Goal: Transaction & Acquisition: Purchase product/service

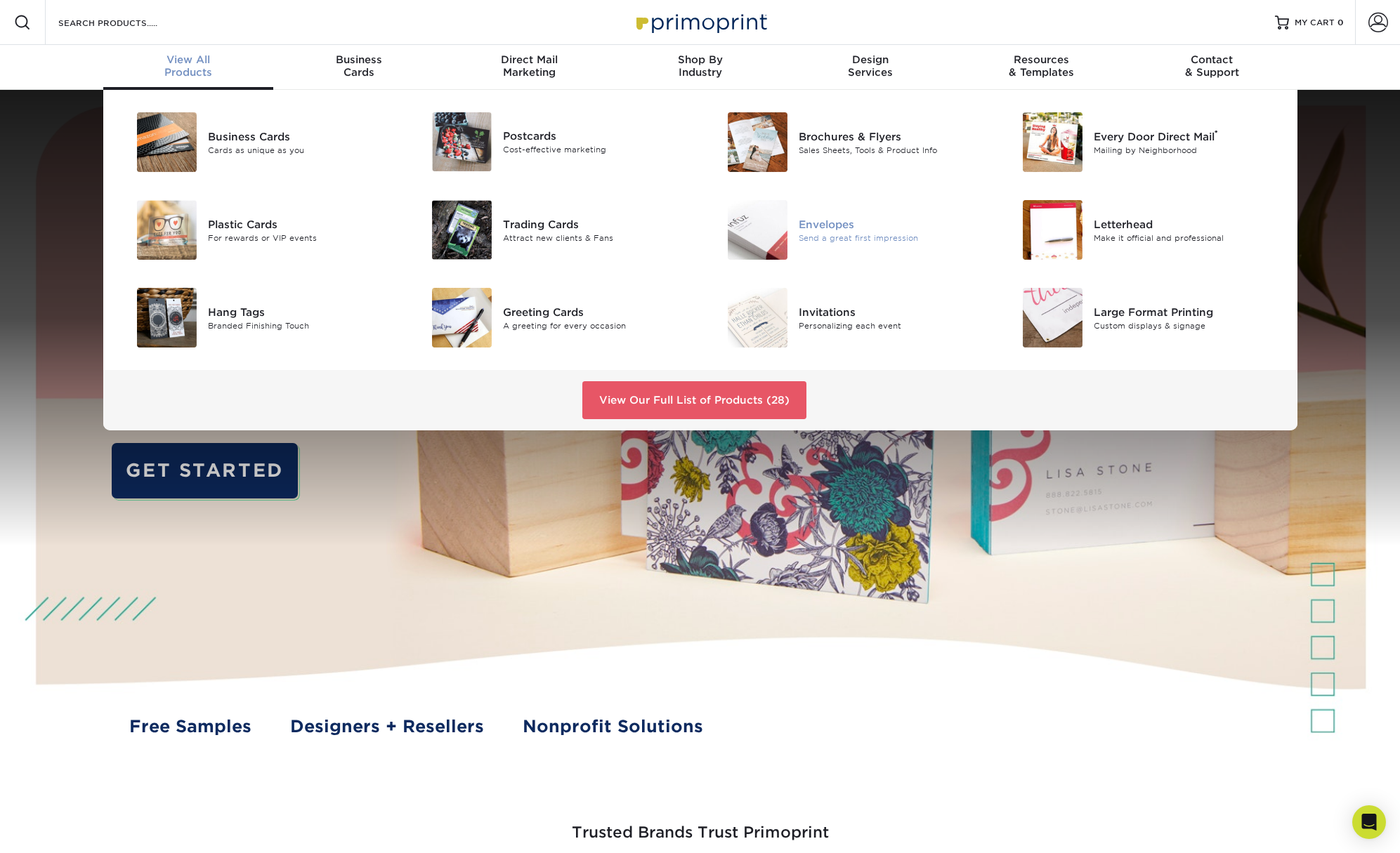
click at [839, 221] on div "Envelopes" at bounding box center [892, 224] width 187 height 16
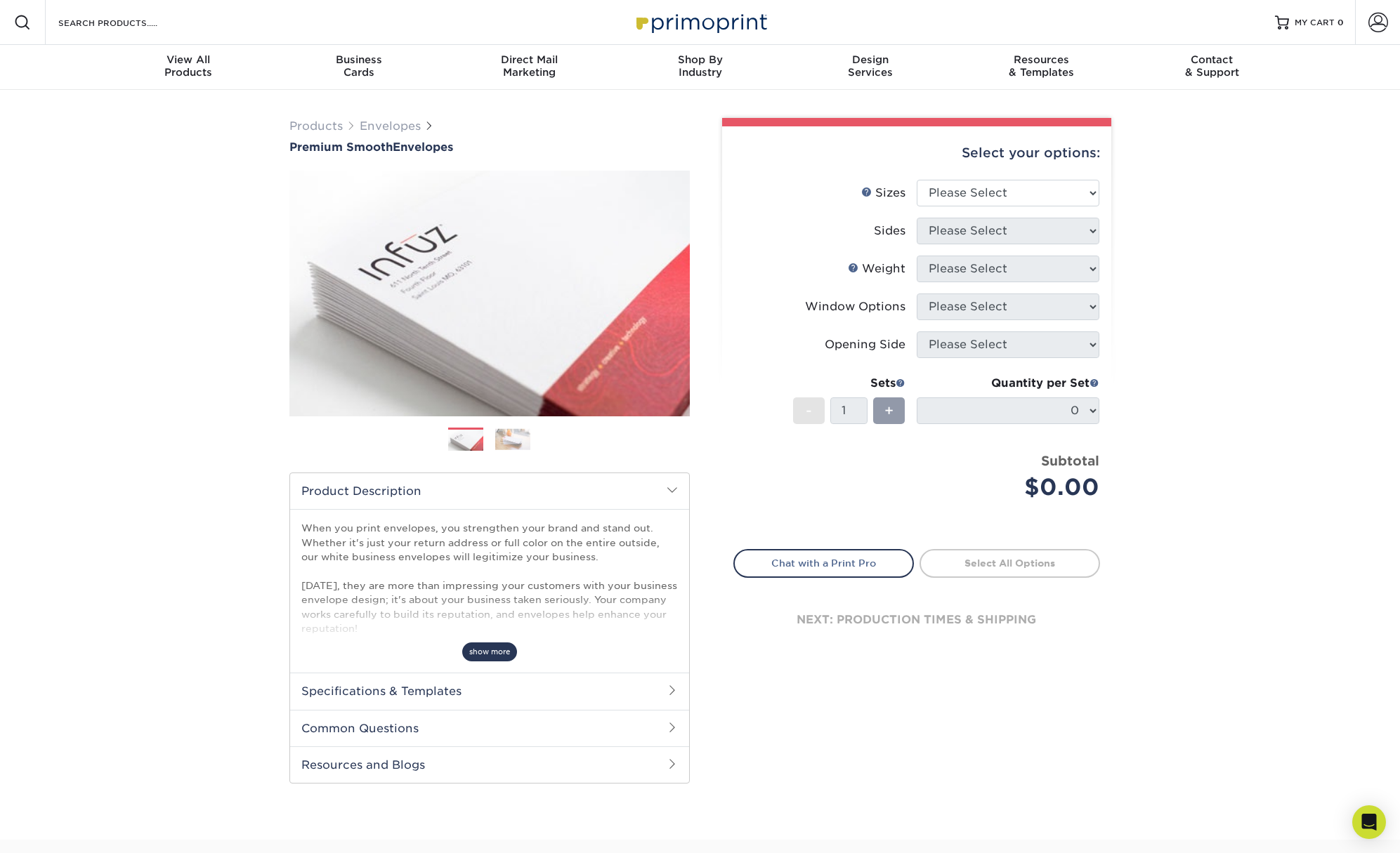
click at [476, 649] on span "show more" at bounding box center [490, 652] width 55 height 19
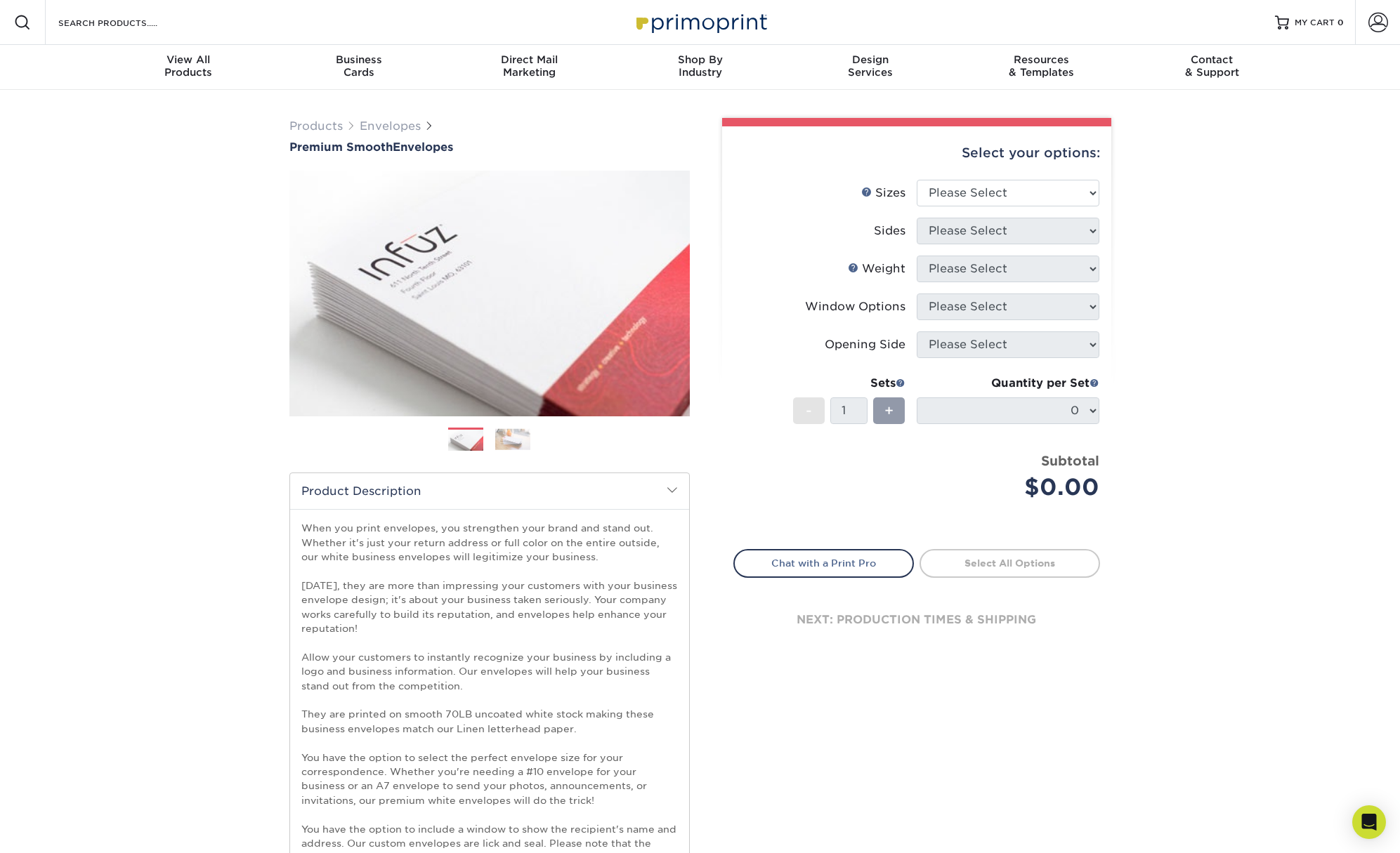
click at [508, 445] on img at bounding box center [512, 439] width 35 height 22
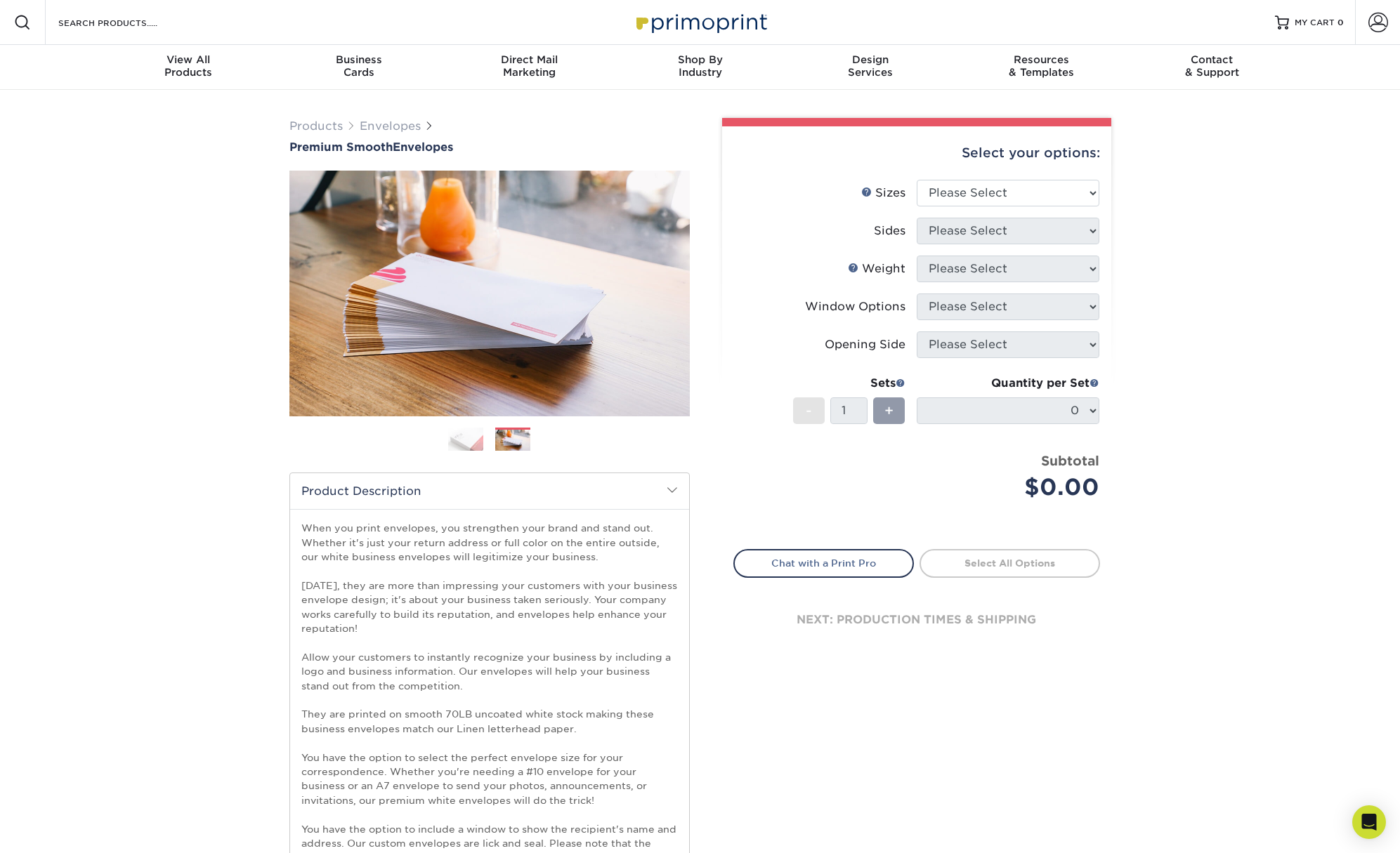
click at [473, 441] on img at bounding box center [465, 439] width 35 height 25
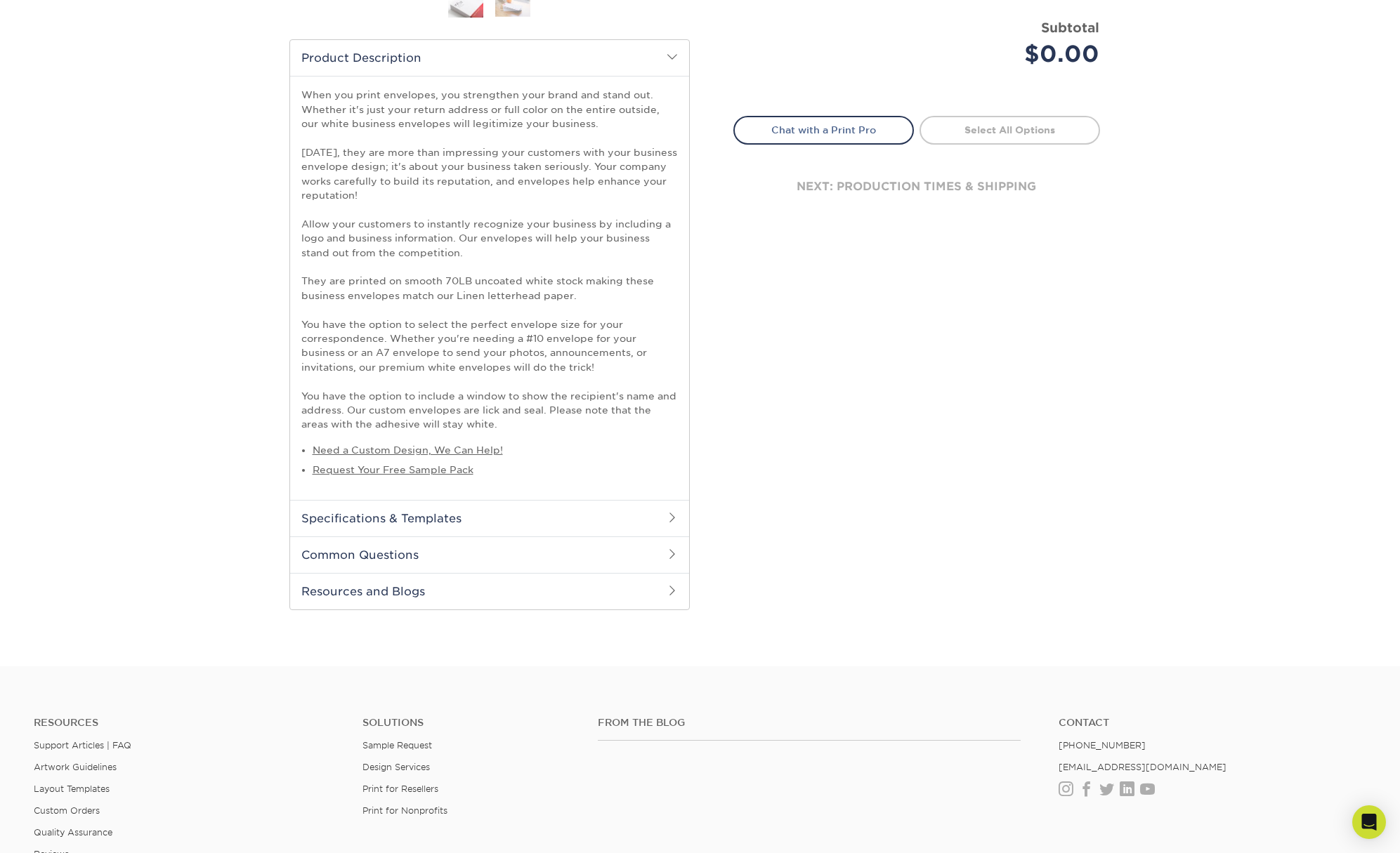
scroll to position [436, 0]
click at [463, 561] on h2 "Common Questions" at bounding box center [490, 553] width 399 height 36
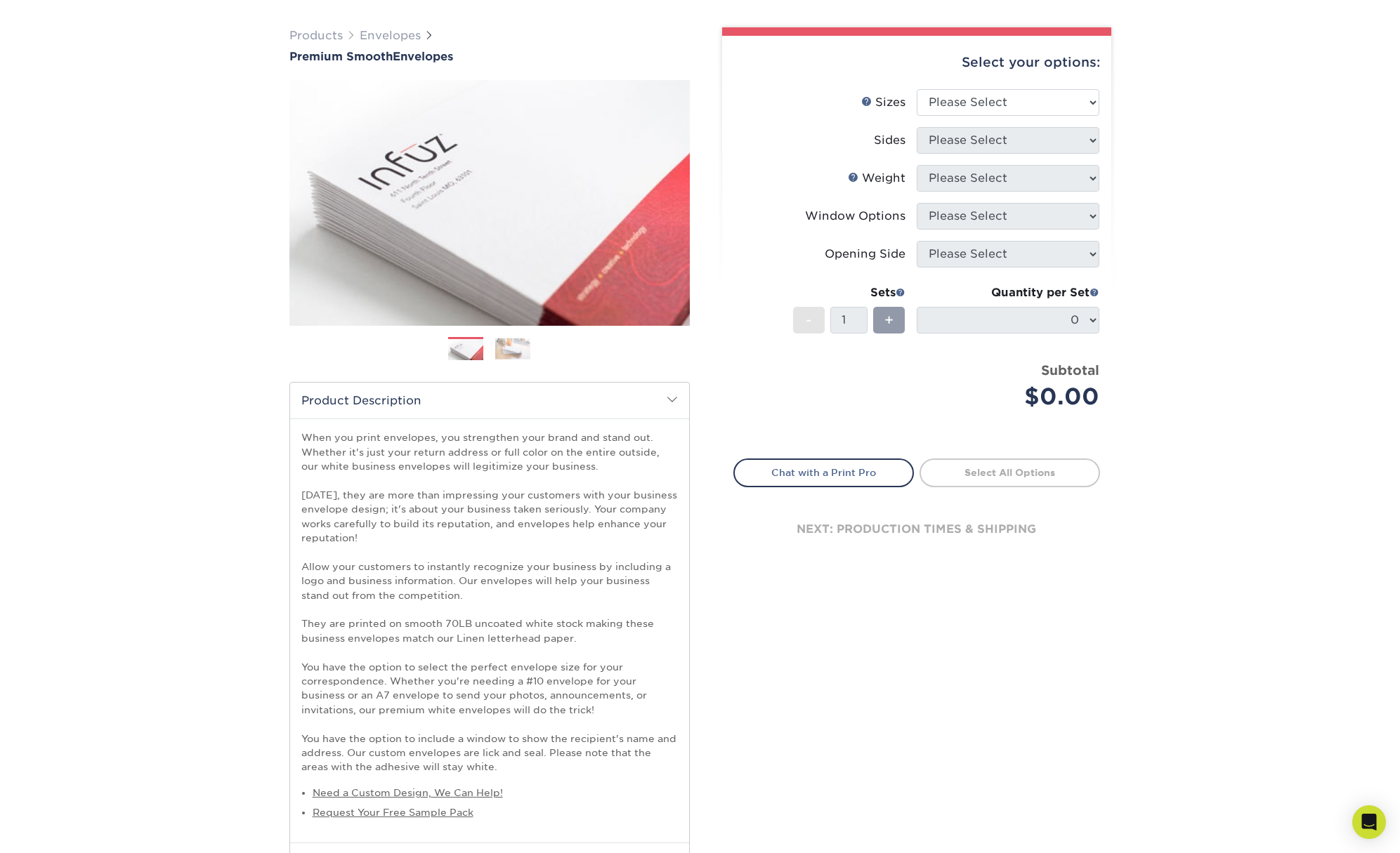
scroll to position [0, 0]
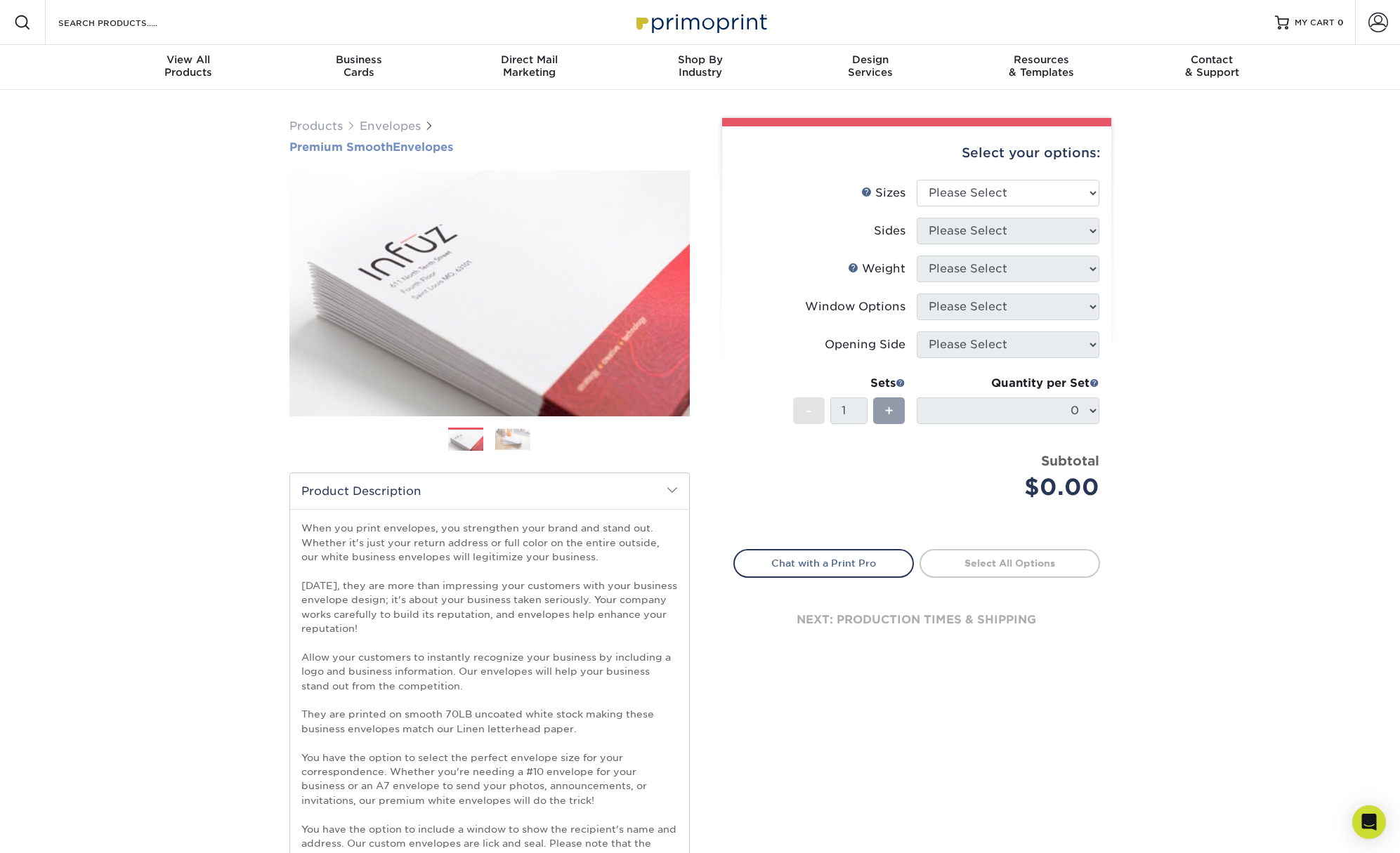
drag, startPoint x: 283, startPoint y: 144, endPoint x: 471, endPoint y: 147, distance: 188.0
click at [471, 147] on div "Products Envelopes Premium Smooth Envelopes Previous Next" at bounding box center [489, 734] width 421 height 1233
click at [984, 188] on select "Please Select 8.875" x 3.875" 4.125" x 9.5" 5.25" x 7.25" 9" x 12"" at bounding box center [1008, 192] width 183 height 27
select select "5.25x7.25"
click at [917, 180] on select "Please Select 8.875" x 3.875" 4.125" x 9.5" 5.25" x 7.25" 9" x 12"" at bounding box center [1008, 192] width 183 height 27
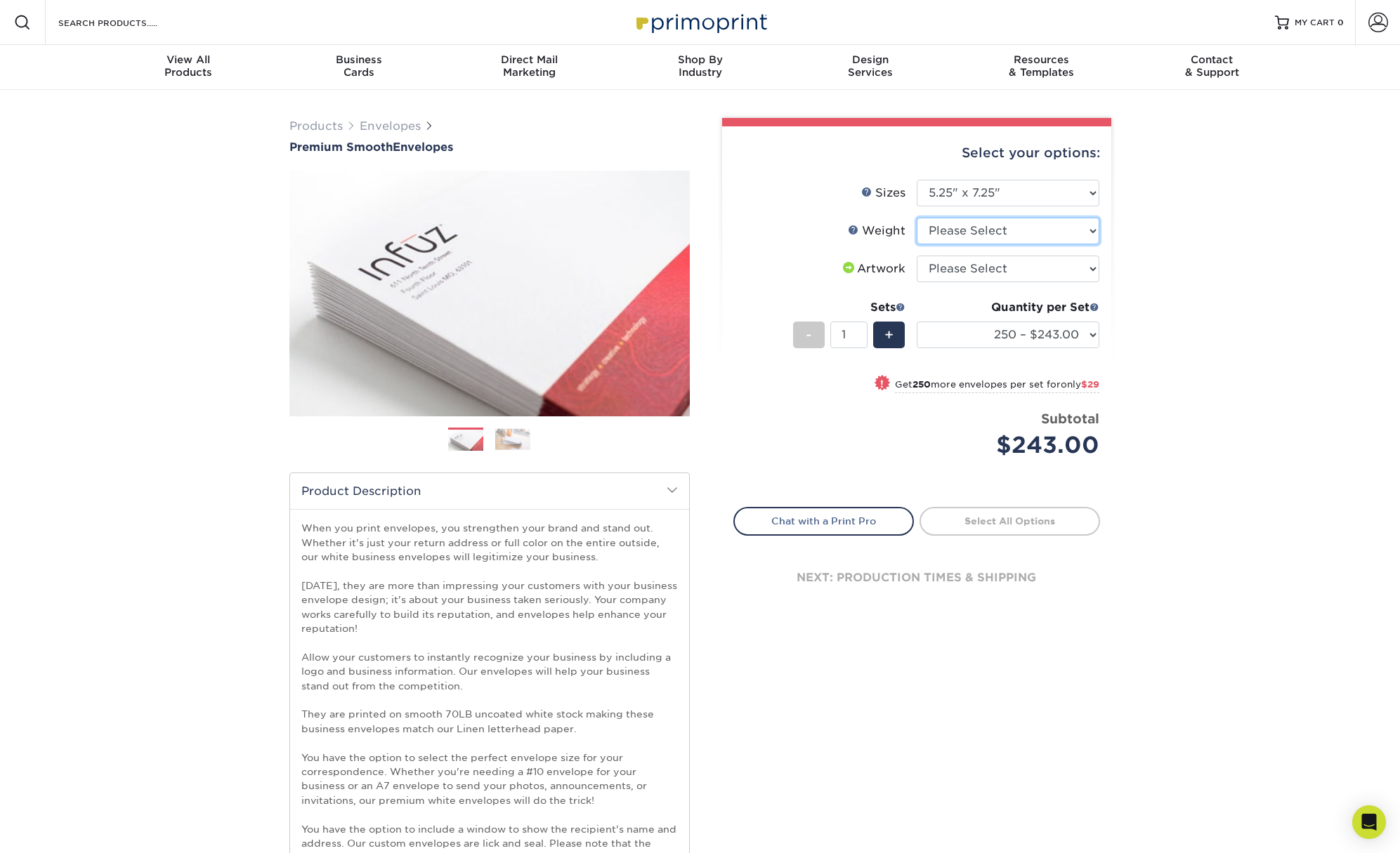
click at [994, 233] on select "Please Select 70LB" at bounding box center [1008, 231] width 183 height 27
select select "70LB"
click at [917, 218] on select "Please Select 70LB" at bounding box center [1008, 231] width 183 height 27
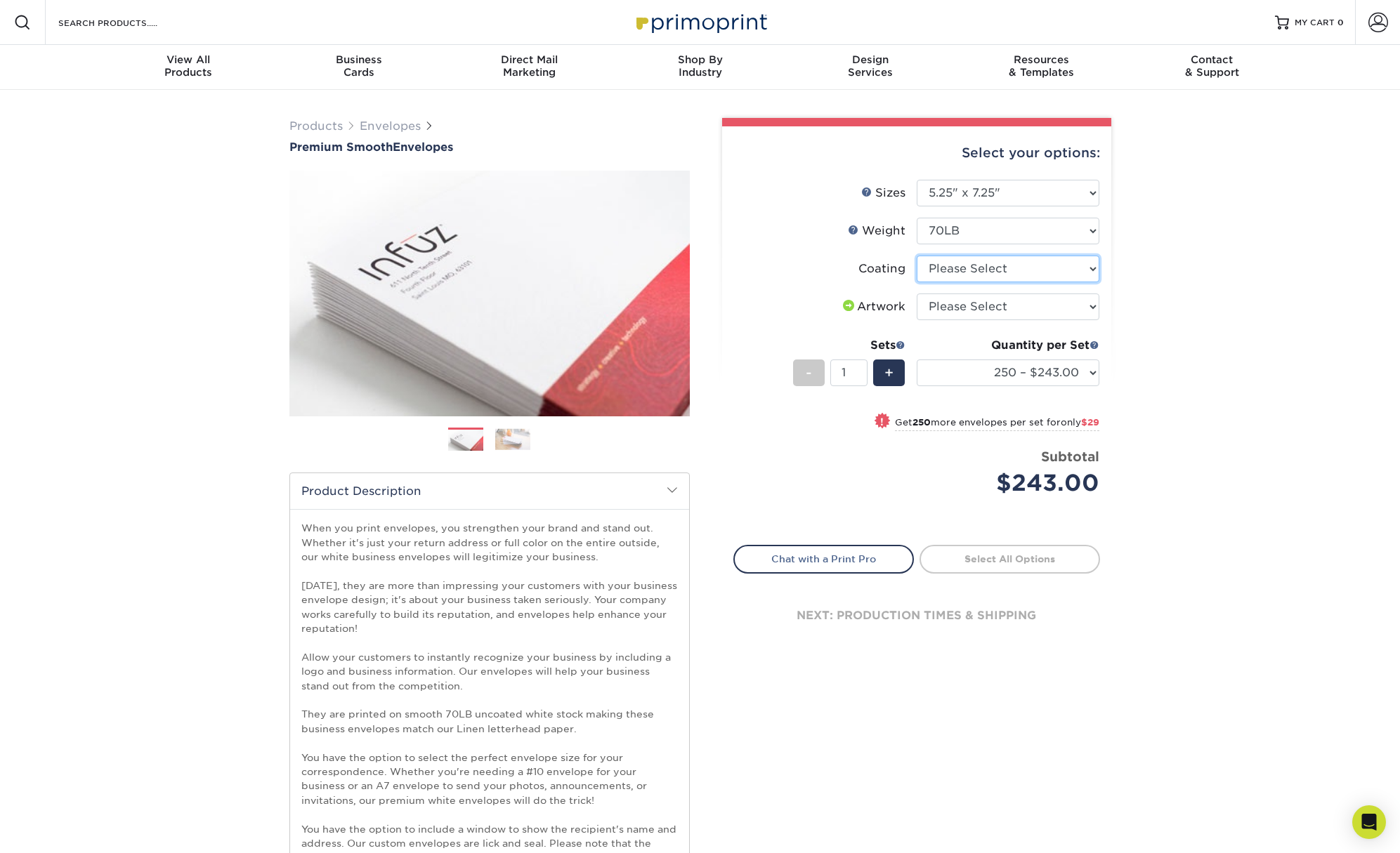
click at [973, 270] on select at bounding box center [1008, 268] width 183 height 27
select select "3e7618de-abca-4bda-9f97-8b9129e913d8"
click at [917, 255] on select at bounding box center [1008, 268] width 183 height 27
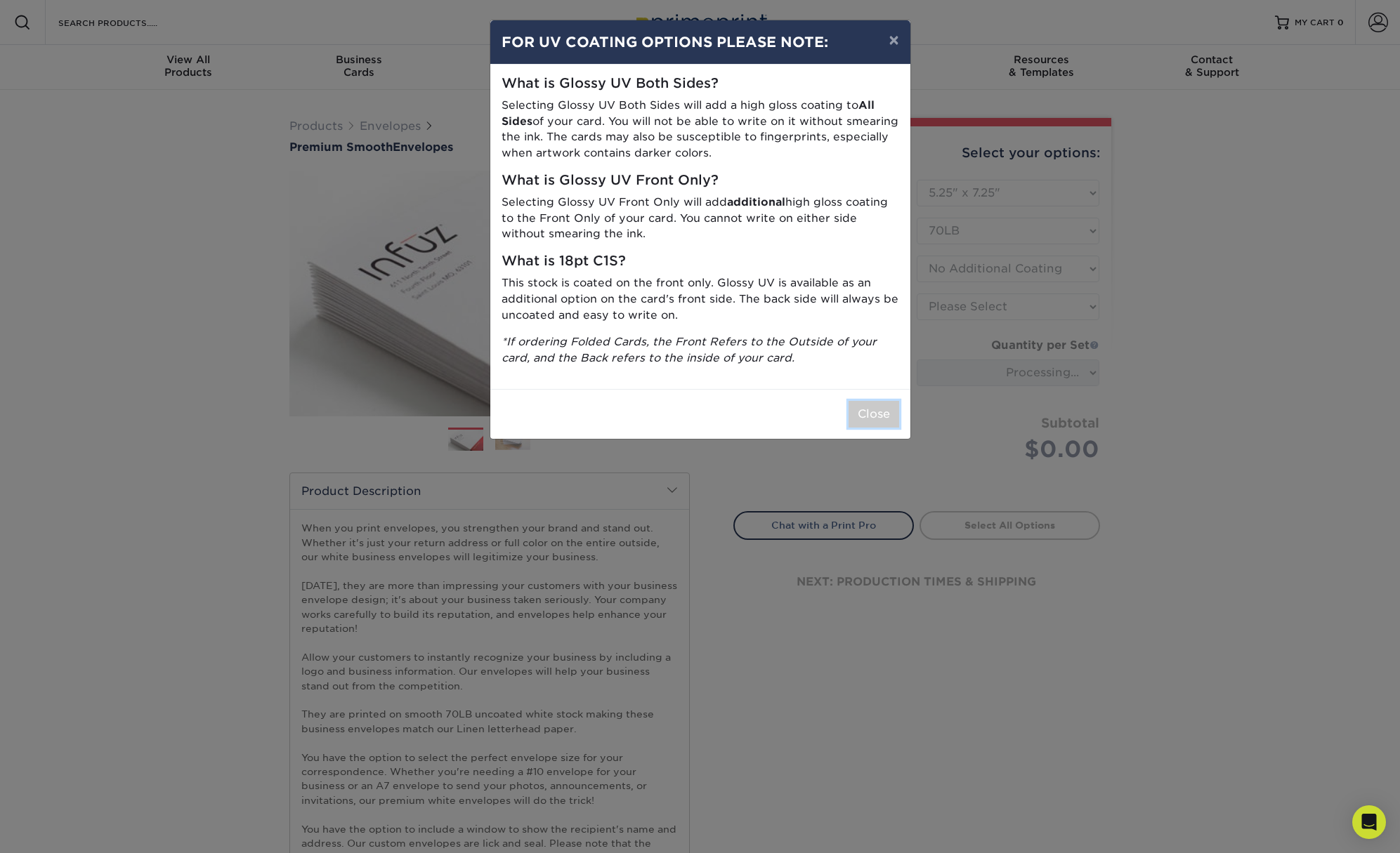
click at [871, 416] on button "Close" at bounding box center [874, 414] width 51 height 27
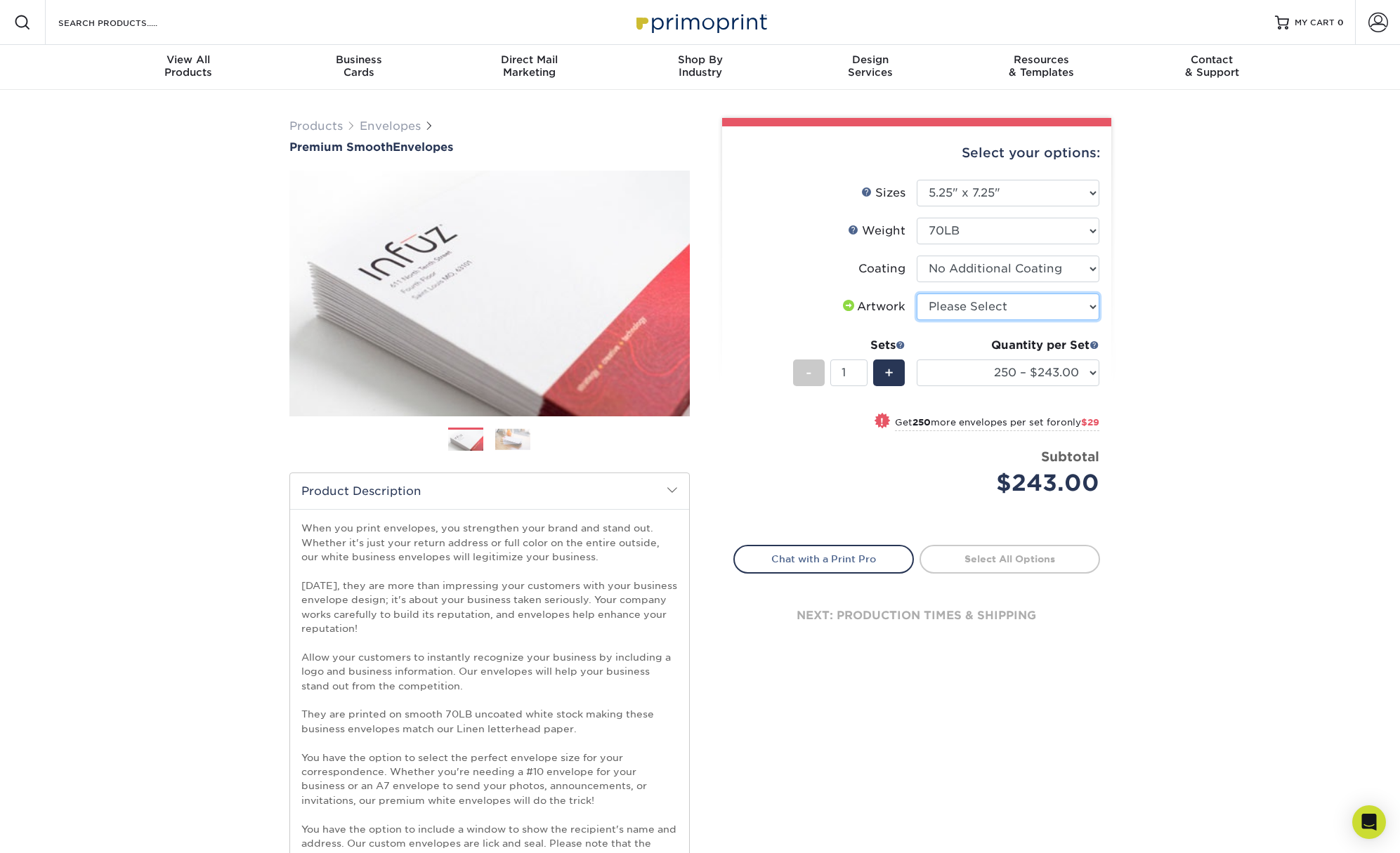
click at [964, 308] on select "Please Select I will upload files I need a design - $50" at bounding box center [1008, 306] width 183 height 27
select select "upload"
click at [917, 293] on select "Please Select I will upload files I need a design - $50" at bounding box center [1008, 306] width 183 height 27
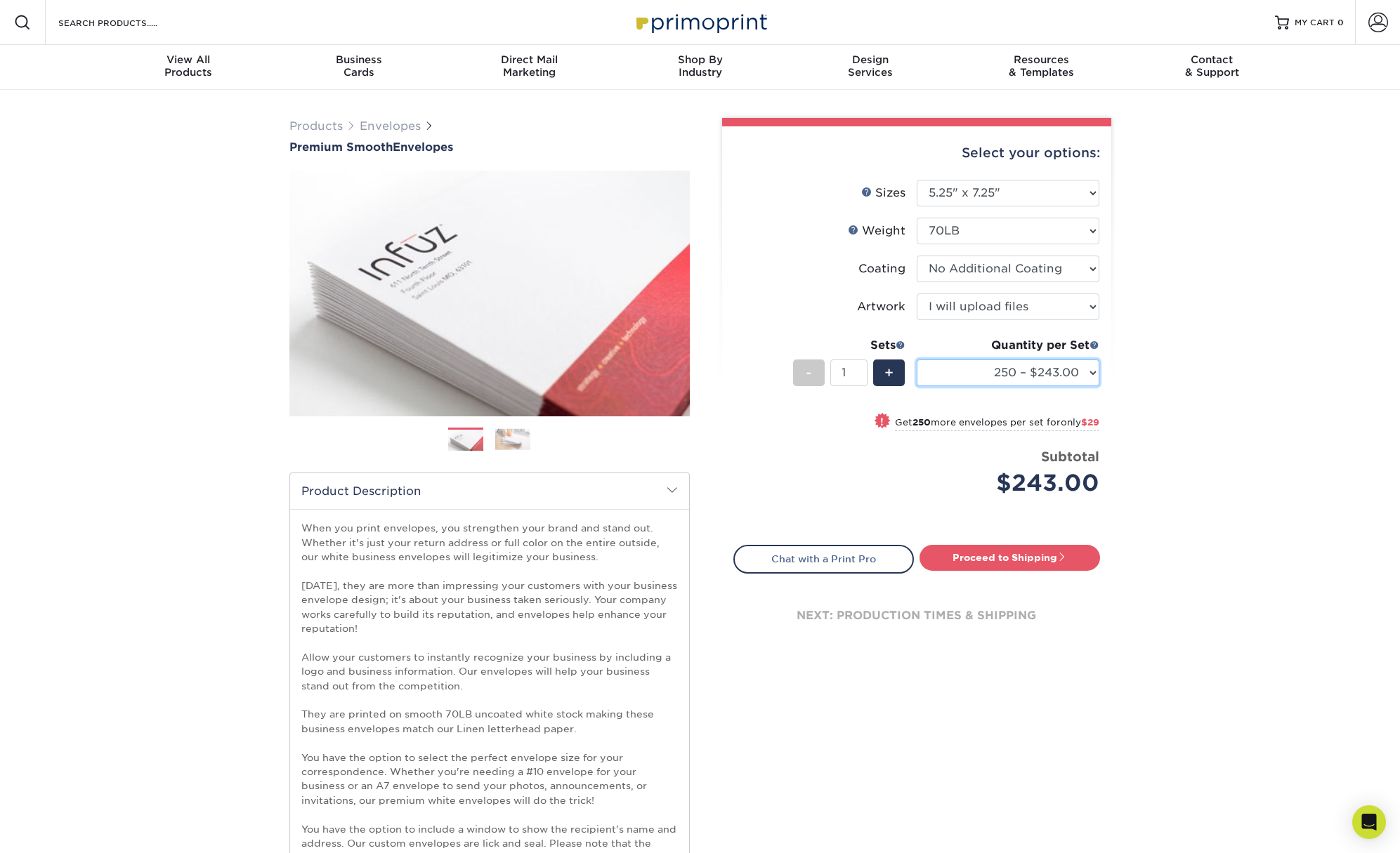
click at [977, 378] on select "250 – $243.00 500 – $272.00 1000 – $331.00 2500 – $507.00 5000 – $783.00 10000 …" at bounding box center [1008, 372] width 183 height 27
click at [192, 314] on div "Products Envelopes Premium Smooth Envelopes Previous Next / /" at bounding box center [700, 749] width 1400 height 1317
click at [630, 482] on h2 "Product Description" at bounding box center [490, 491] width 399 height 35
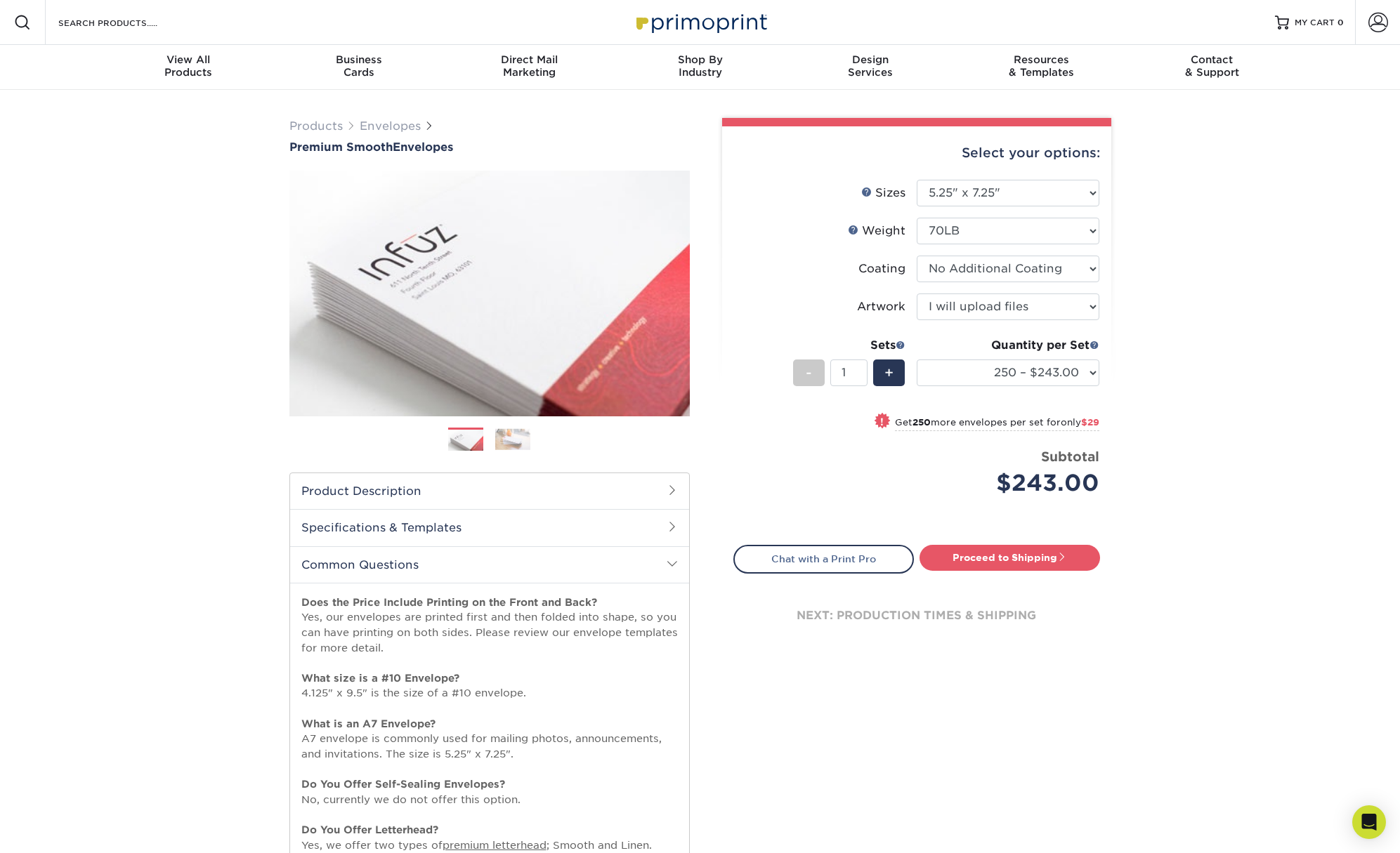
click at [575, 571] on h2 "Common Questions" at bounding box center [490, 564] width 399 height 36
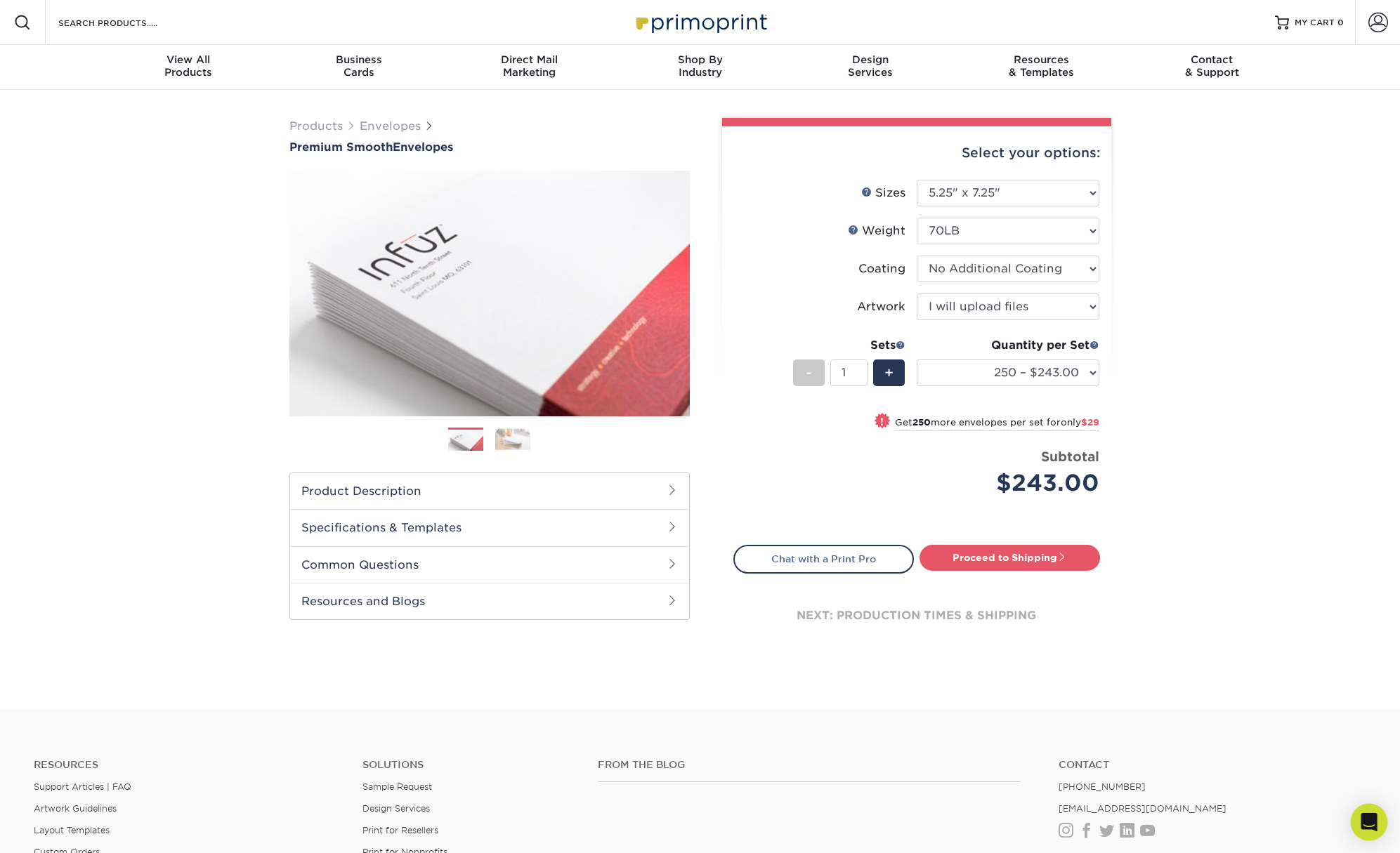
click at [1367, 821] on icon "Open Intercom Messenger" at bounding box center [1369, 823] width 16 height 19
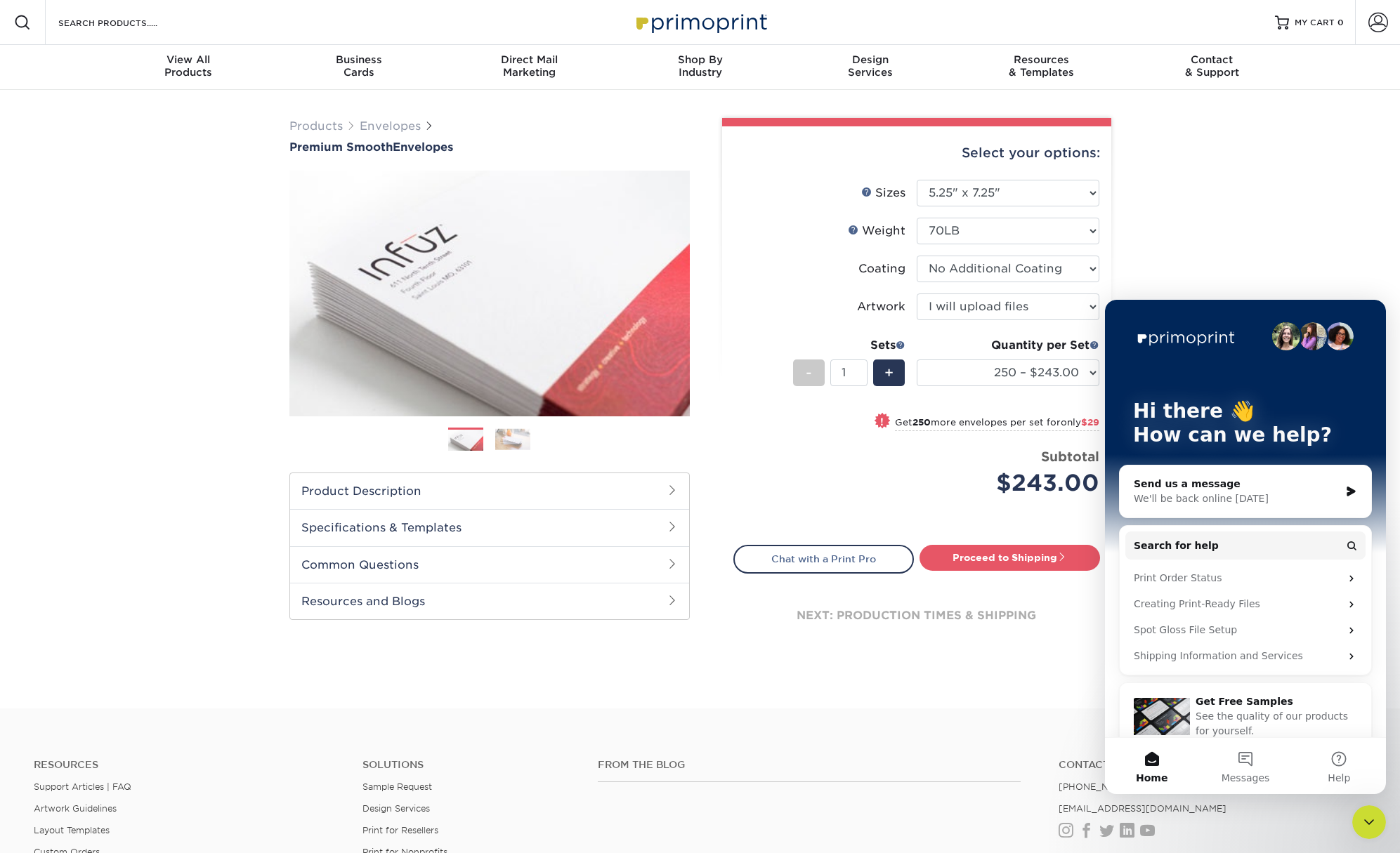
click at [1195, 485] on div "Send us a message" at bounding box center [1237, 484] width 206 height 15
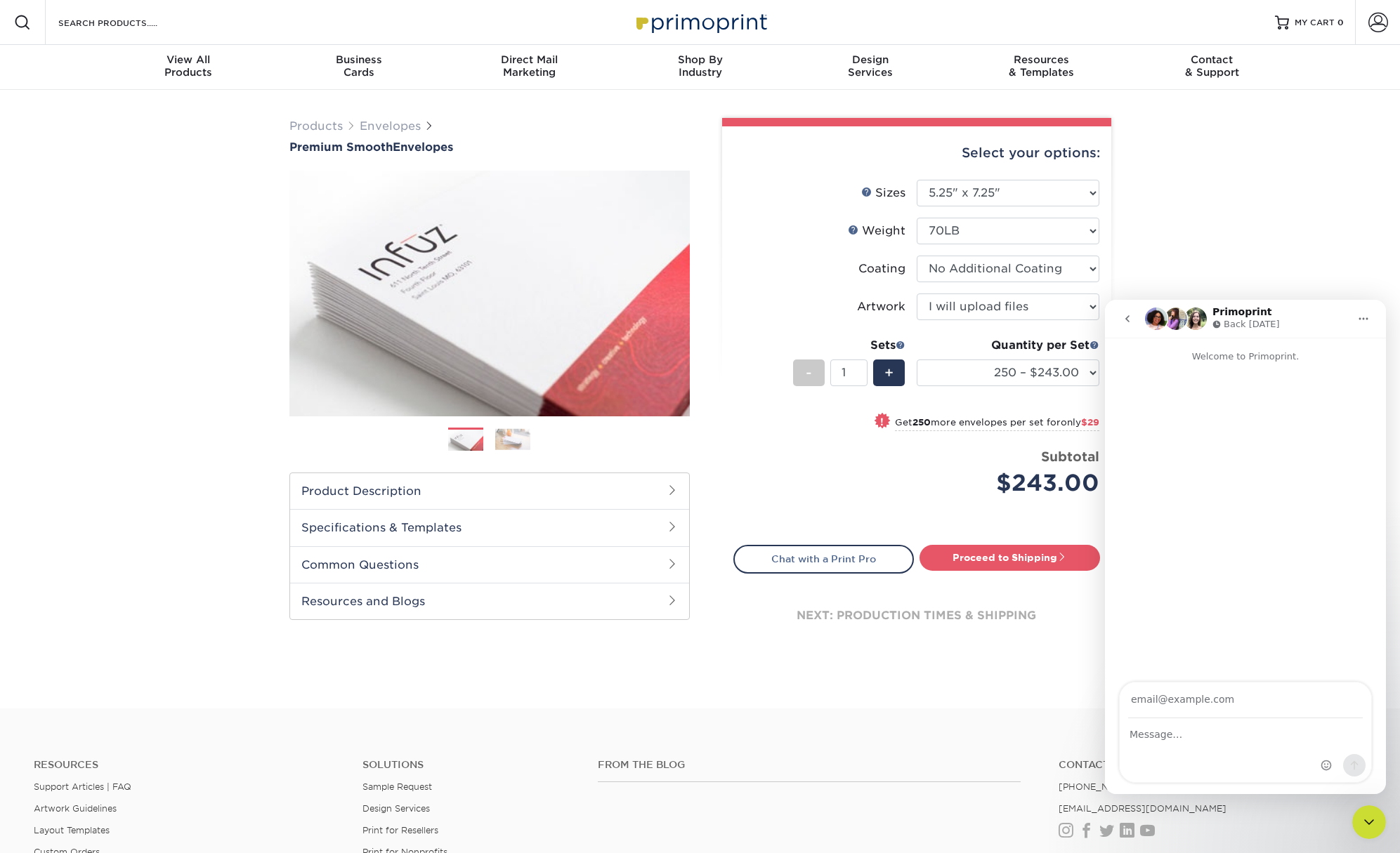
click at [1192, 744] on div "Intercom messenger" at bounding box center [1246, 751] width 251 height 63
click at [1374, 826] on icon "Close Intercom Messenger" at bounding box center [1369, 822] width 17 height 17
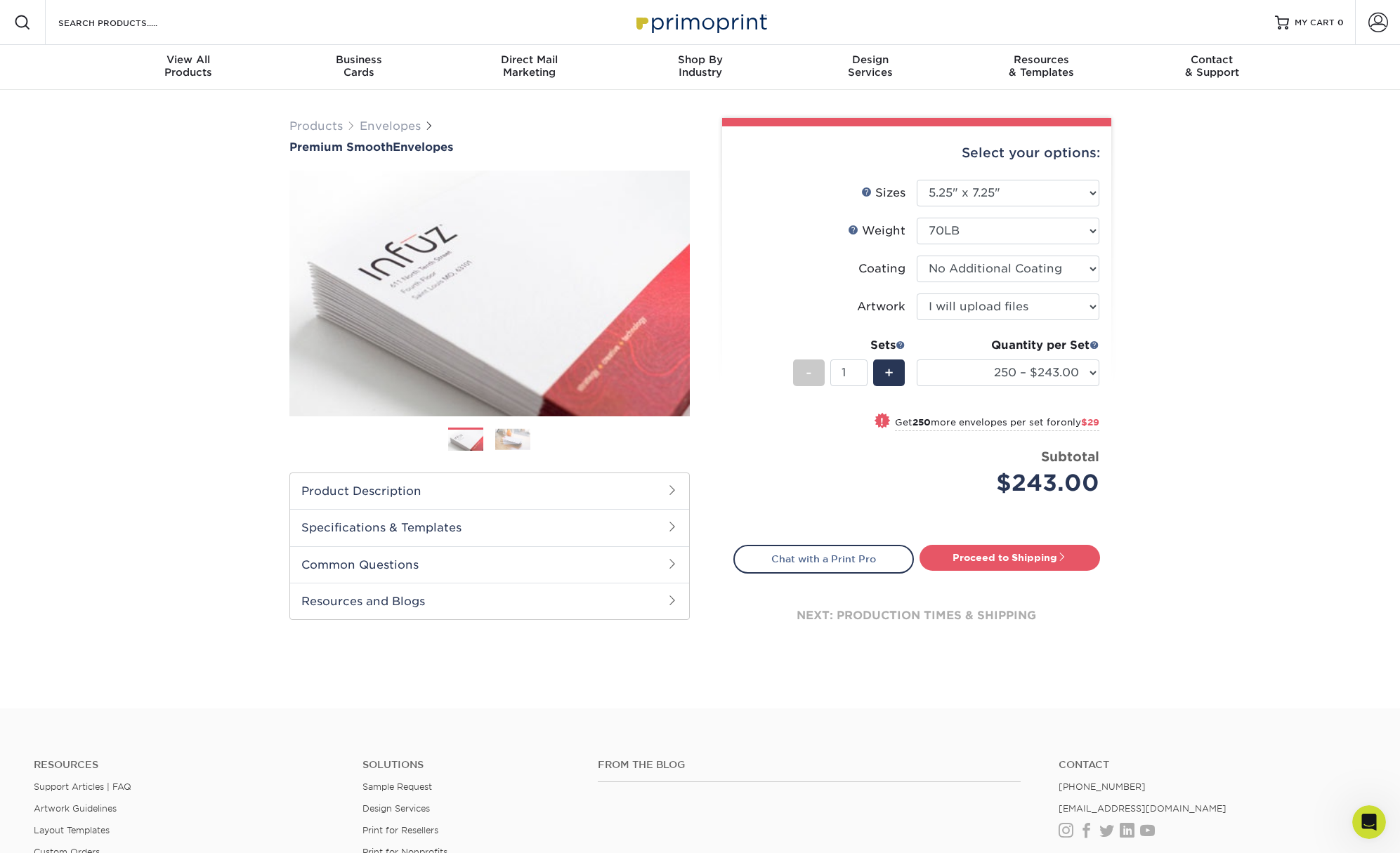
click at [1246, 670] on div "Products Envelopes Premium Smooth Envelopes Previous Next / /" at bounding box center [700, 400] width 1400 height 618
